Goal: Transaction & Acquisition: Purchase product/service

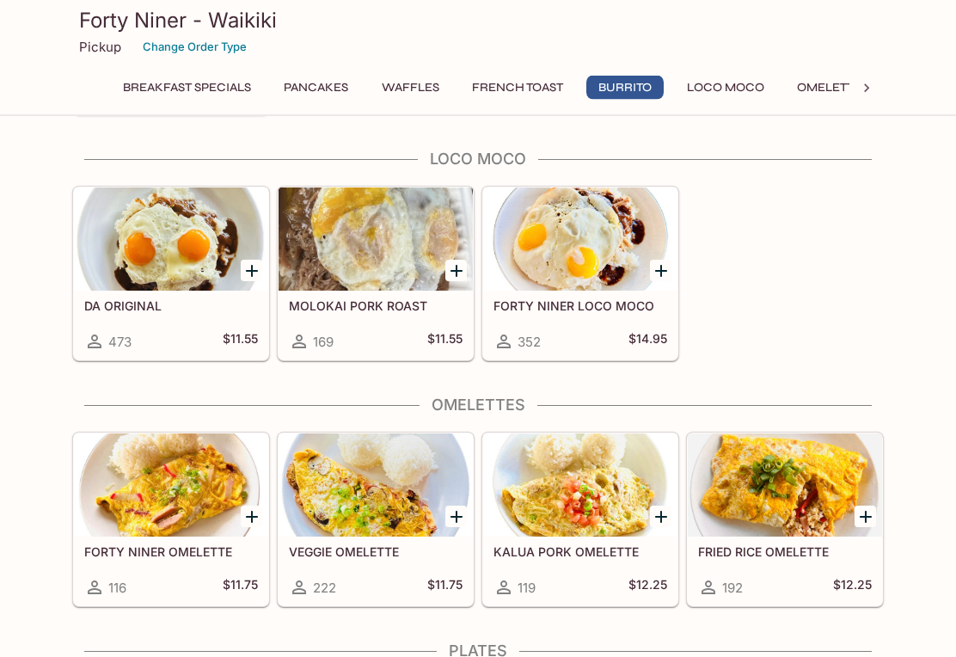
scroll to position [1409, 0]
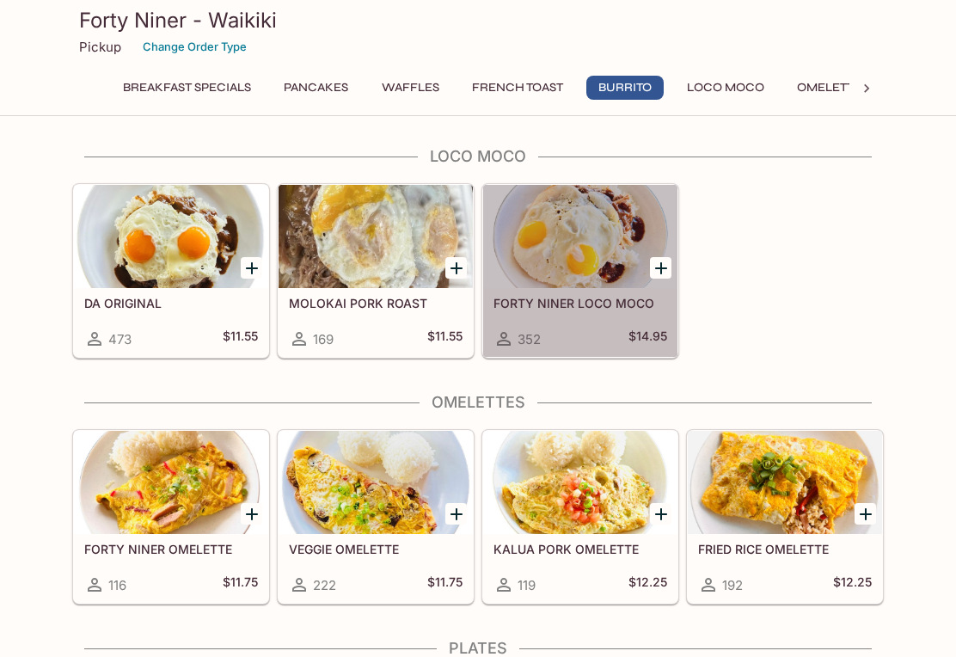
click at [563, 282] on div at bounding box center [580, 236] width 194 height 103
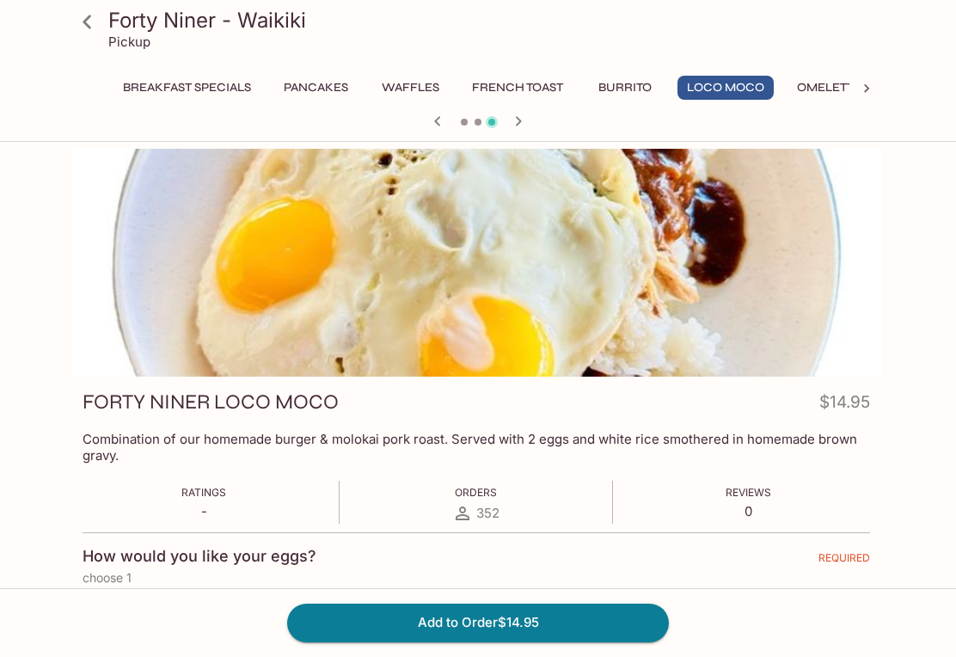
scroll to position [2, 0]
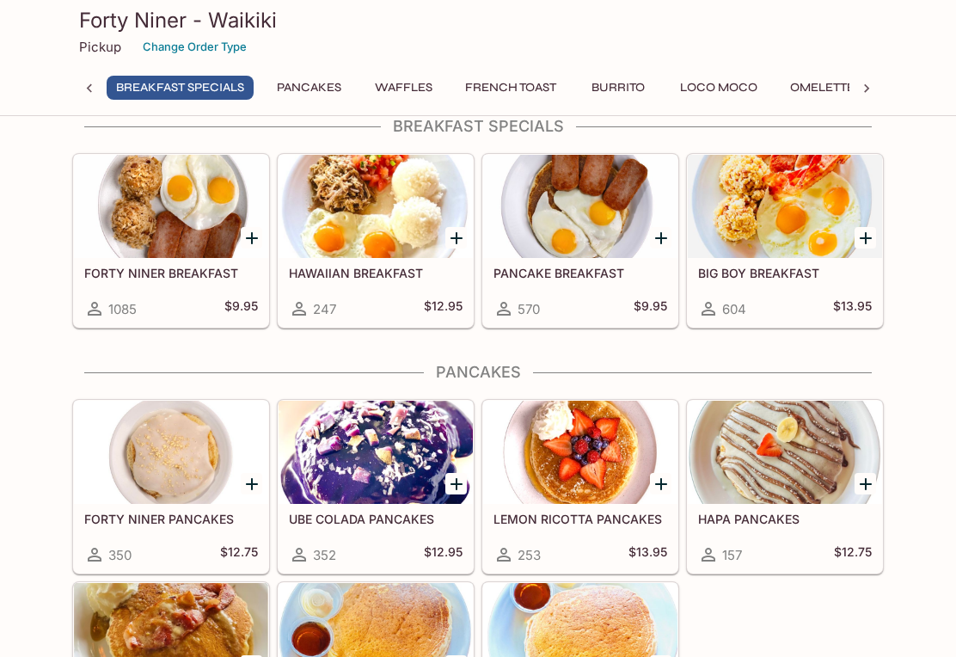
click at [377, 452] on div at bounding box center [376, 452] width 194 height 103
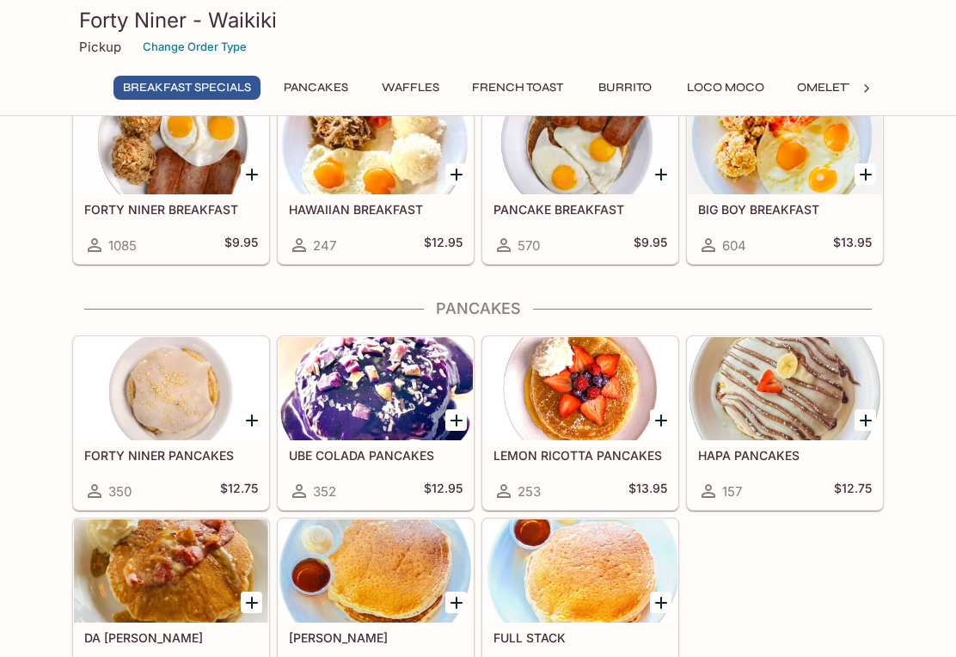
click at [184, 392] on div at bounding box center [171, 388] width 194 height 103
